Goal: Navigation & Orientation: Find specific page/section

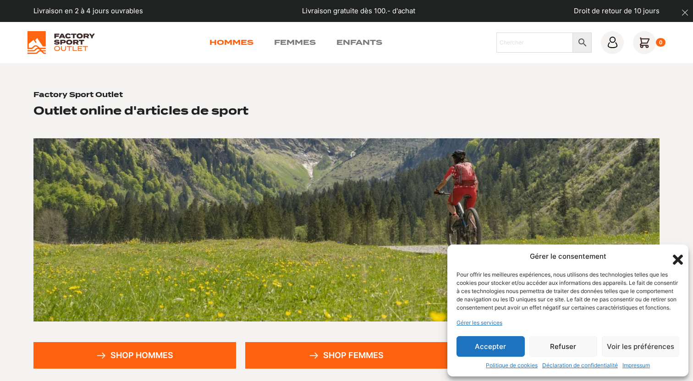
click at [249, 47] on link "Hommes" at bounding box center [231, 42] width 44 height 11
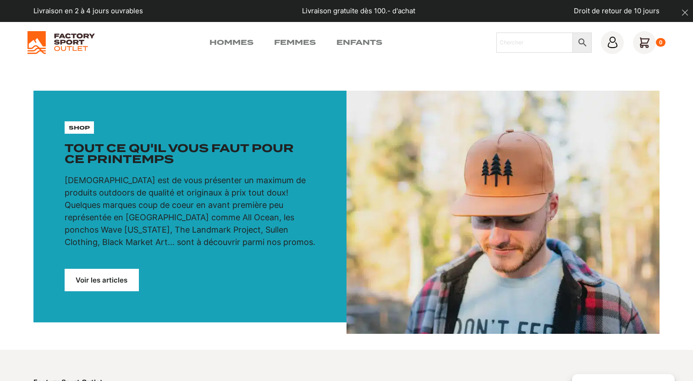
click at [66, 43] on img at bounding box center [60, 42] width 67 height 23
click at [641, 50] on icon at bounding box center [644, 42] width 23 height 23
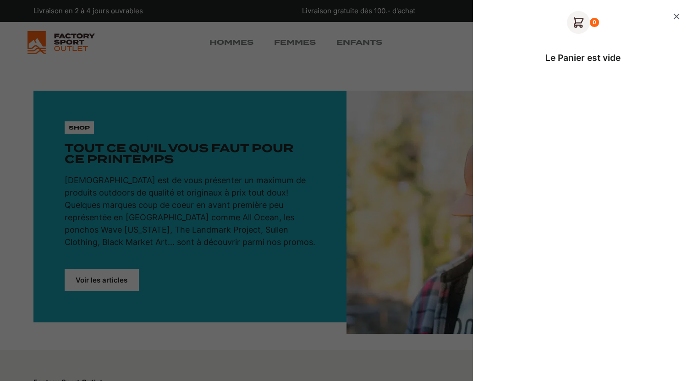
click at [676, 21] on icon "Fermer le panier" at bounding box center [676, 16] width 11 height 11
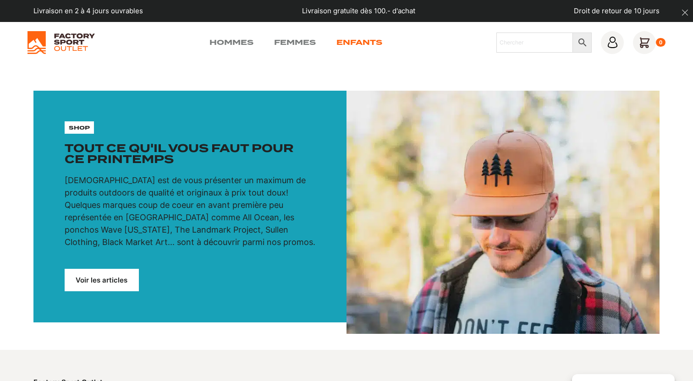
click at [365, 43] on link "Enfants" at bounding box center [359, 42] width 46 height 11
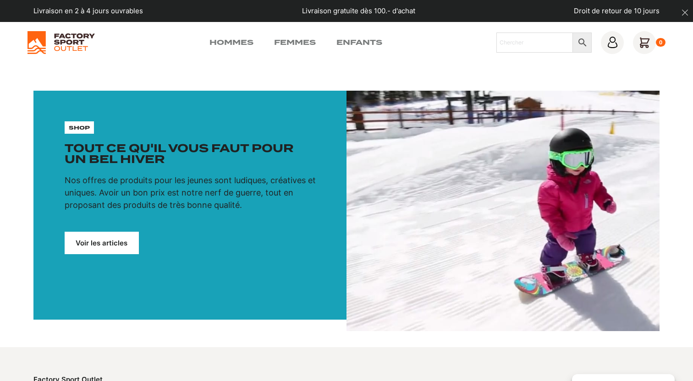
scroll to position [799, 0]
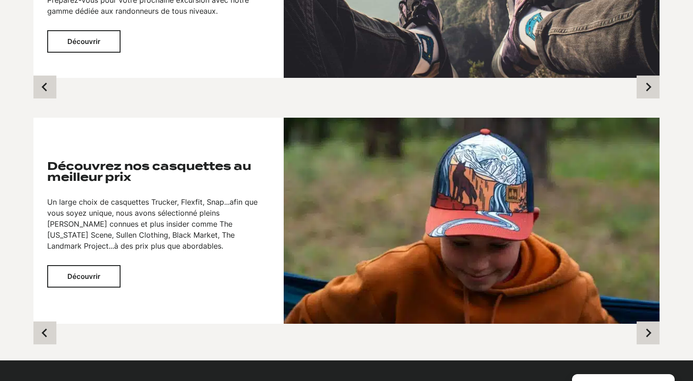
click at [103, 270] on button "Découvrir" at bounding box center [83, 276] width 73 height 22
click at [653, 339] on button "Next slide" at bounding box center [647, 333] width 23 height 23
click at [651, 338] on icon "Next slide" at bounding box center [647, 332] width 9 height 9
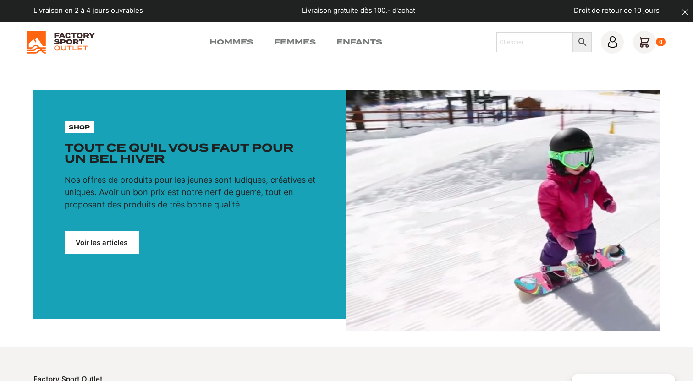
scroll to position [0, 0]
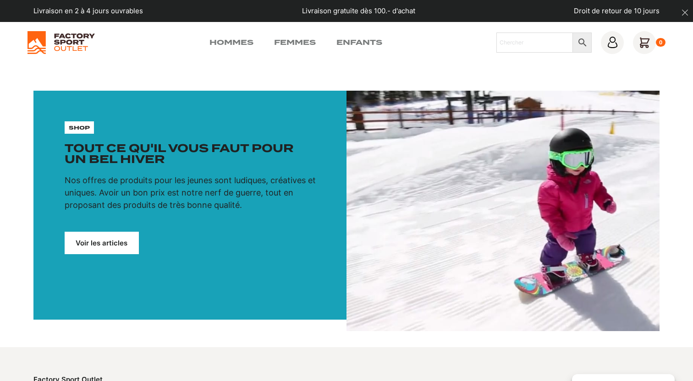
click at [461, 255] on img at bounding box center [502, 211] width 313 height 241
click at [244, 46] on link "Hommes" at bounding box center [231, 42] width 44 height 11
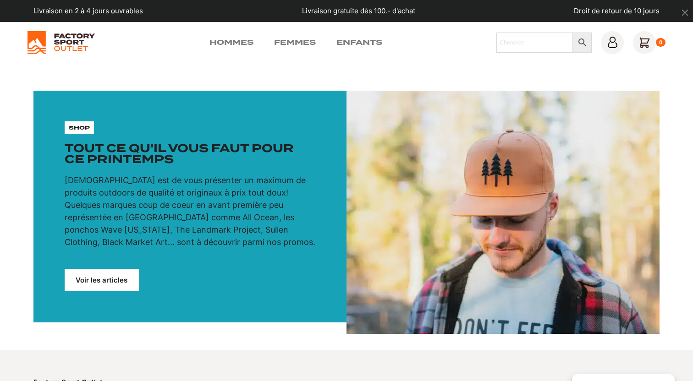
click at [79, 135] on div "shop Tout ce qu'il vous faut pour ce printemps Notre mission est de vous présen…" at bounding box center [190, 184] width 251 height 127
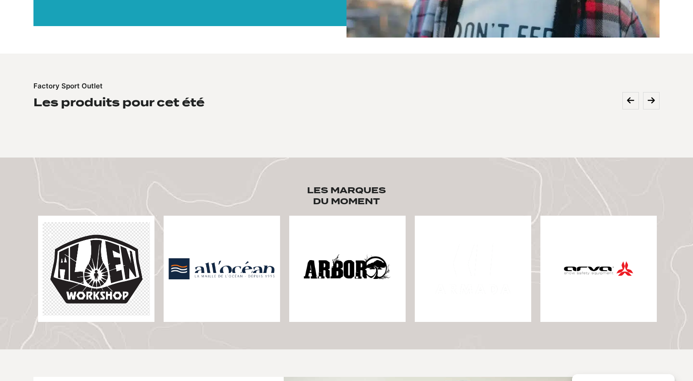
scroll to position [299, 0]
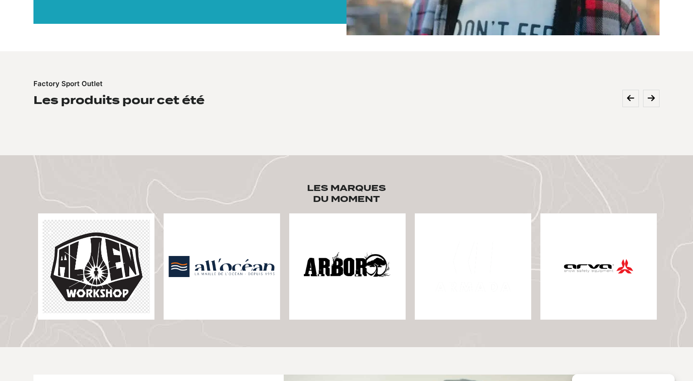
click at [126, 261] on img at bounding box center [96, 266] width 107 height 93
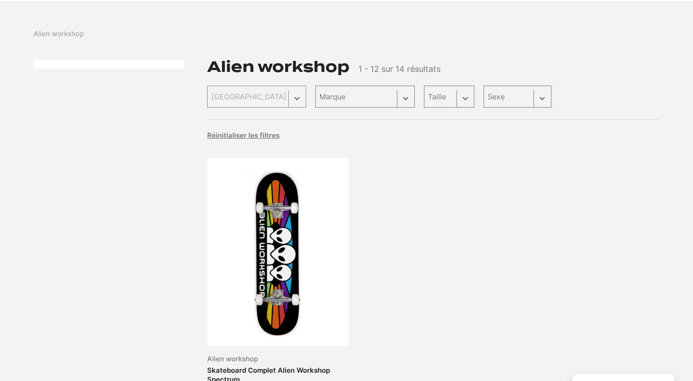
scroll to position [139, 0]
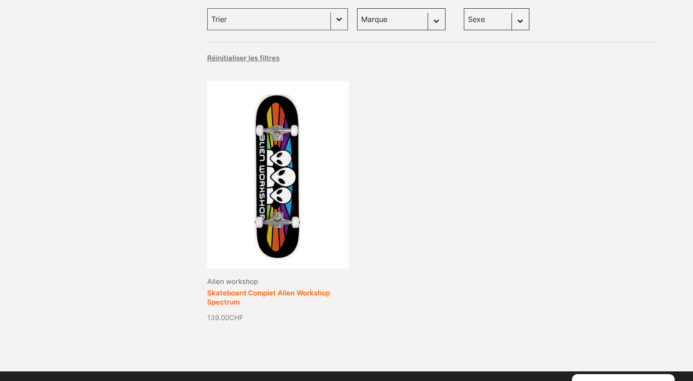
click at [326, 289] on link "Skateboard Complet Alien Workshop Spectrum" at bounding box center [268, 298] width 123 height 18
